Goal: Complete application form

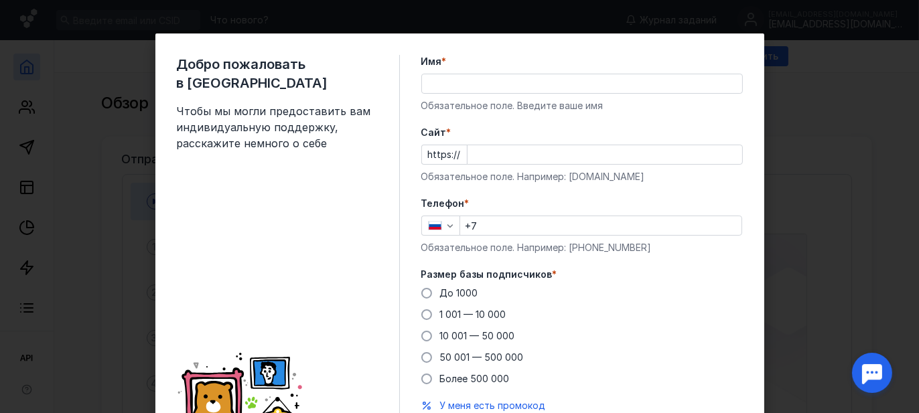
click at [427, 83] on input "Имя *" at bounding box center [582, 83] width 320 height 19
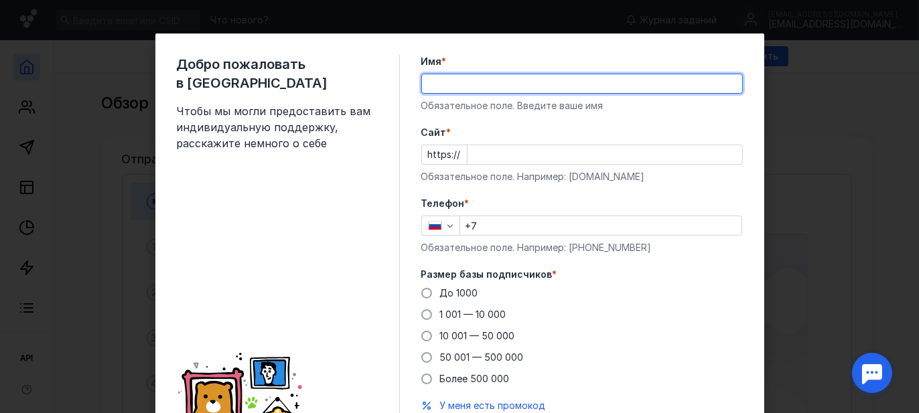
type input "D"
type input "В"
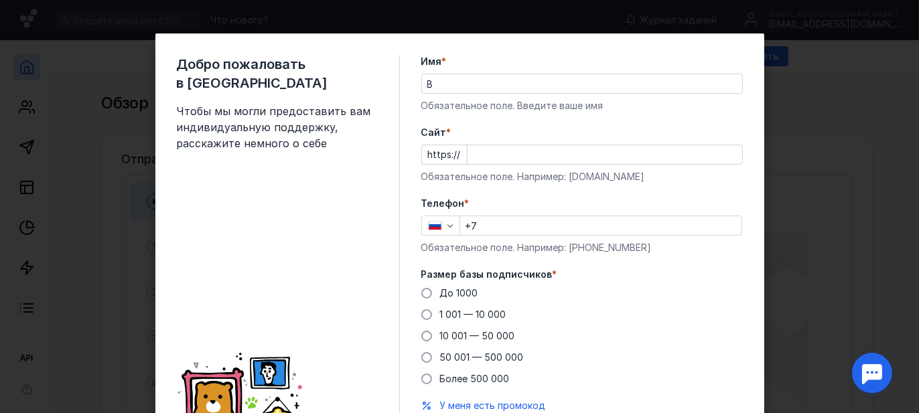
click at [459, 154] on div "https://" at bounding box center [582, 155] width 322 height 20
drag, startPoint x: 457, startPoint y: 153, endPoint x: 449, endPoint y: 159, distance: 9.7
click at [450, 159] on div "https://" at bounding box center [582, 155] width 322 height 20
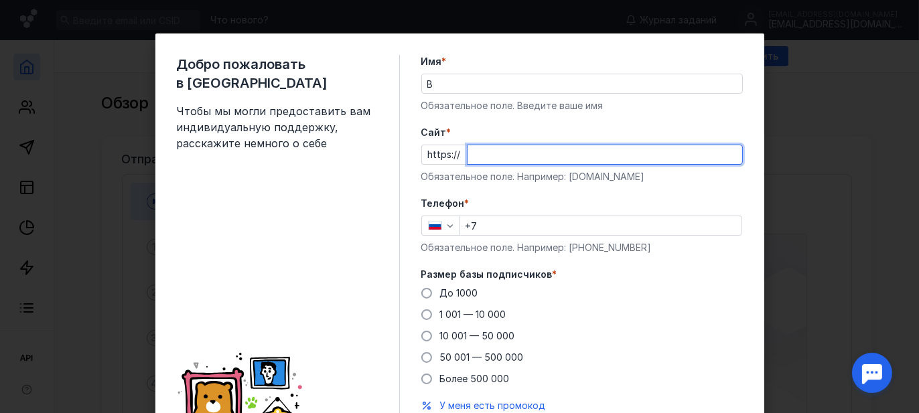
drag, startPoint x: 461, startPoint y: 155, endPoint x: 421, endPoint y: 153, distance: 39.6
click at [421, 153] on div "https://" at bounding box center [582, 155] width 322 height 20
paste input "[DOMAIN_NAME][URL]"
type input "[DOMAIN_NAME][URL]"
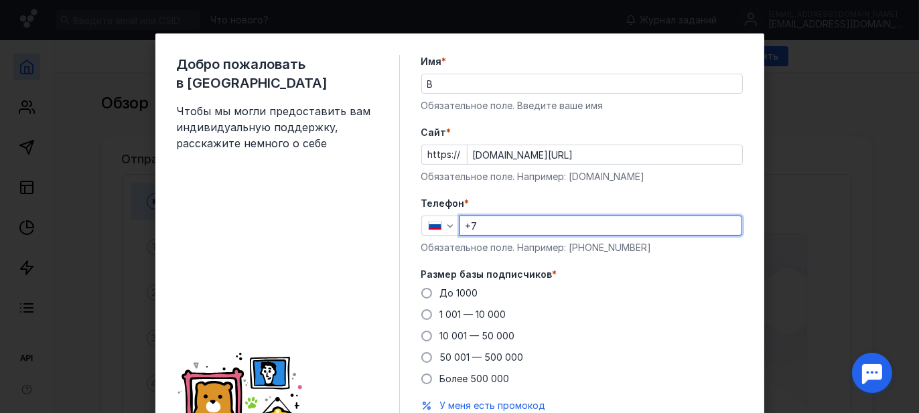
click at [480, 227] on input "+7" at bounding box center [600, 225] width 281 height 19
click at [484, 225] on input "+7" at bounding box center [600, 225] width 281 height 19
type input "[PHONE_NUMBER]"
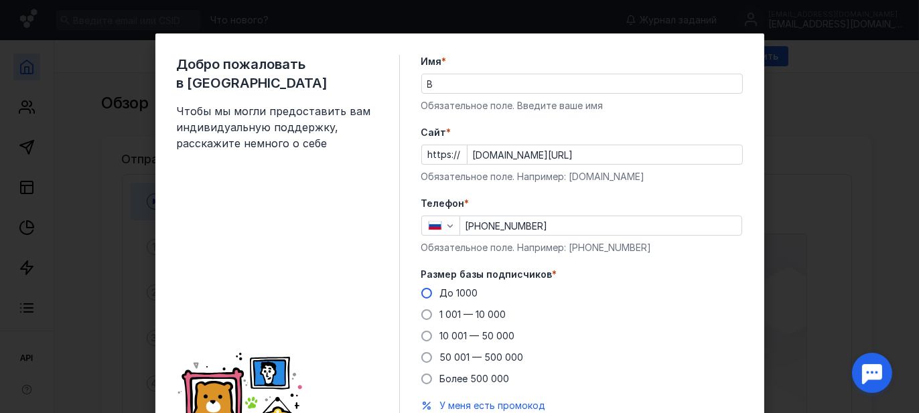
click at [421, 293] on span at bounding box center [426, 293] width 11 height 11
click at [0, 0] on input "До 1000" at bounding box center [0, 0] width 0 height 0
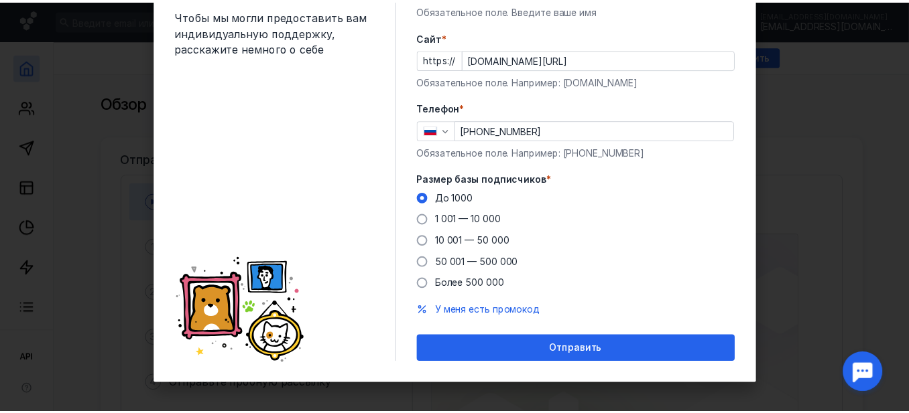
scroll to position [99, 0]
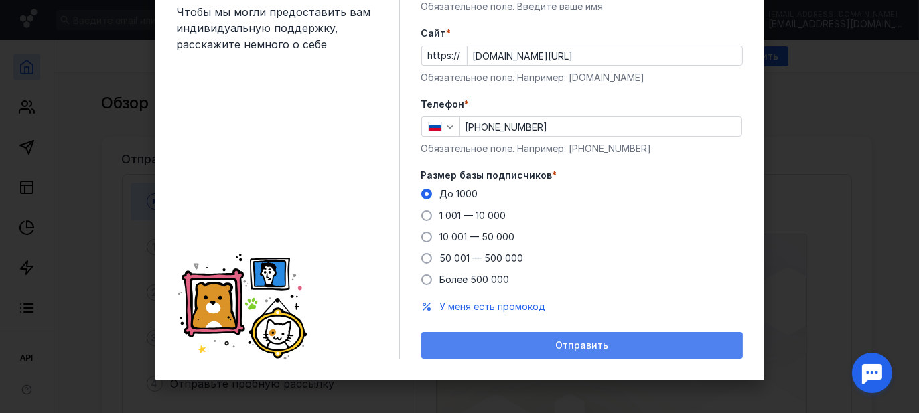
click at [584, 341] on span "Отправить" at bounding box center [581, 345] width 53 height 11
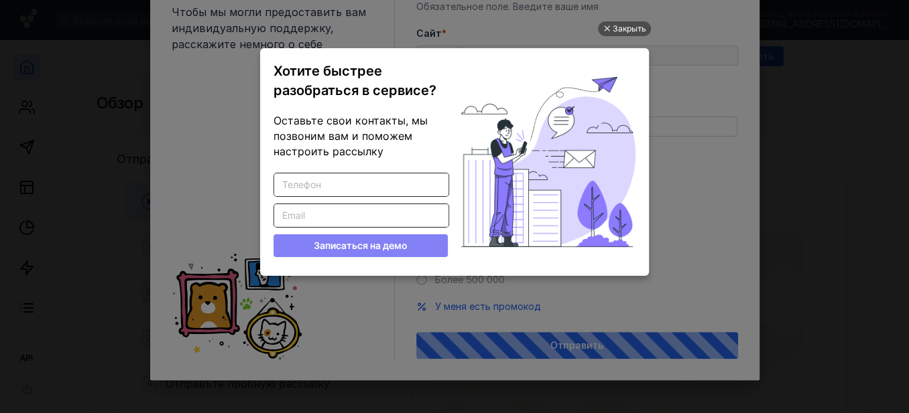
scroll to position [0, 0]
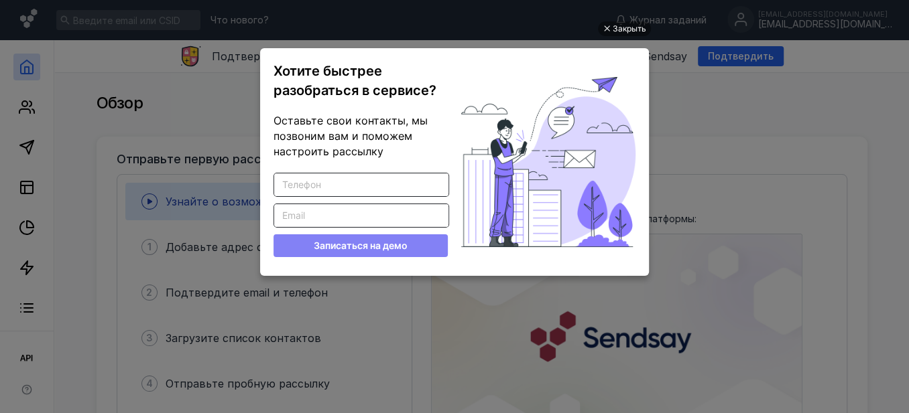
click at [298, 184] on input "Введите корректный телефон" at bounding box center [361, 185] width 174 height 23
type input "9120370257"
click at [284, 211] on input "Введите корректный Email" at bounding box center [361, 215] width 174 height 23
type input "faradey.ekb@"
click at [281, 181] on input "9120370257" at bounding box center [361, 185] width 174 height 23
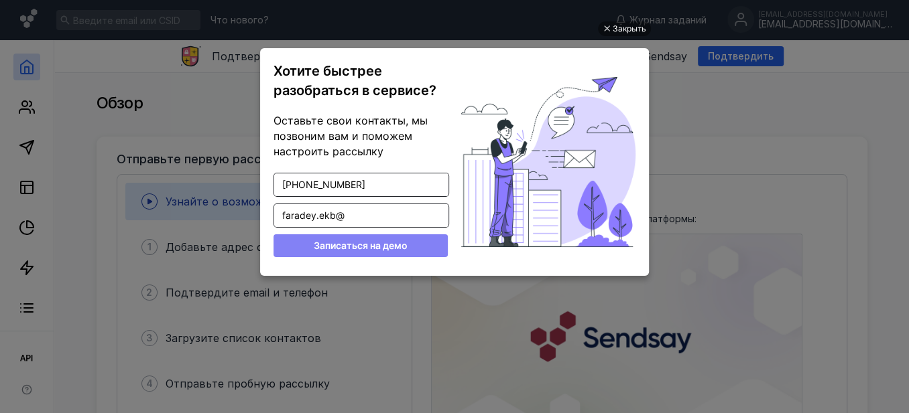
type input "[PHONE_NUMBER]"
click at [346, 211] on input "faradey.ekb@" at bounding box center [361, 215] width 174 height 23
type input "[EMAIL_ADDRESS][DOMAIN_NAME]"
click at [341, 244] on button "Записаться на демо" at bounding box center [360, 246] width 174 height 23
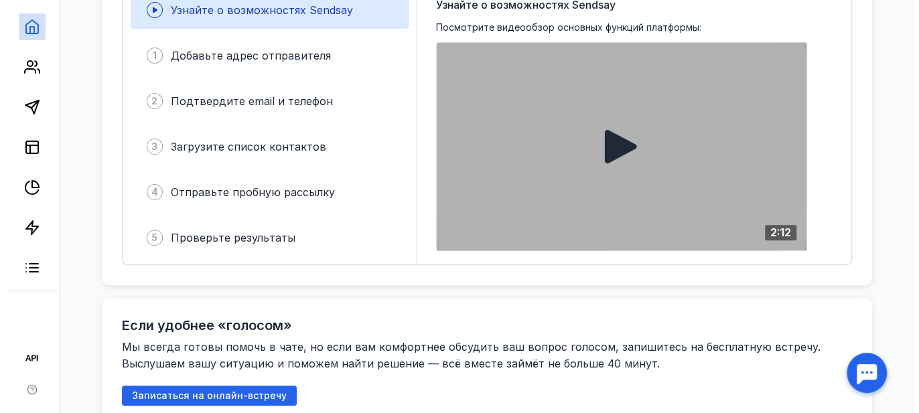
scroll to position [201, 0]
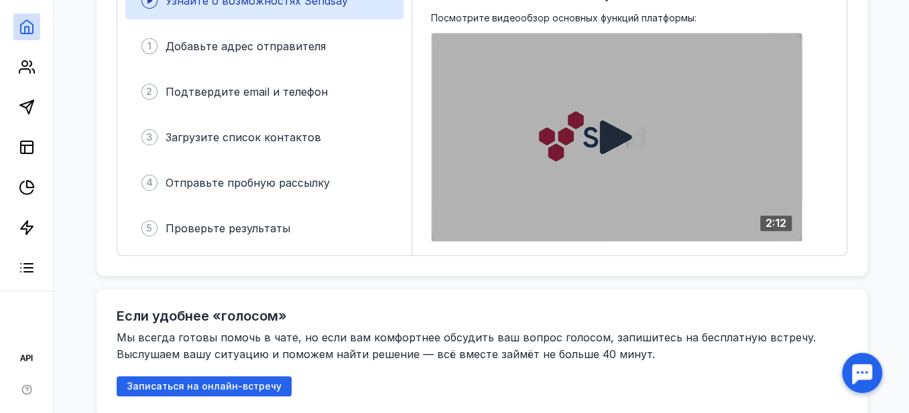
click at [608, 134] on icon at bounding box center [616, 138] width 32 height 34
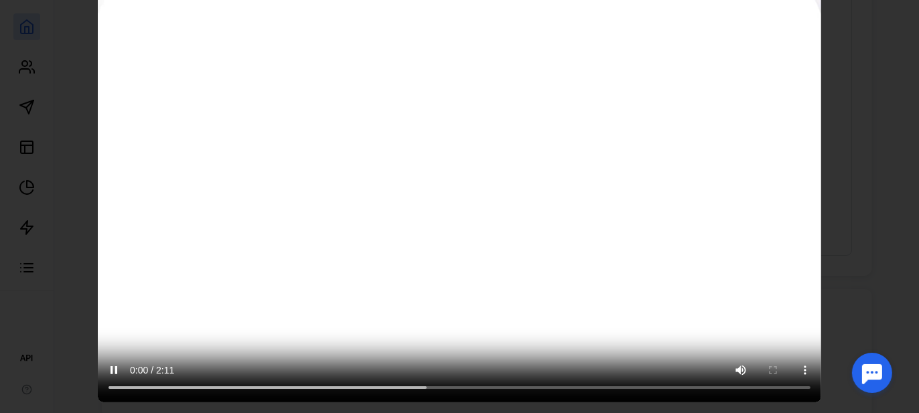
scroll to position [74, 0]
